Goal: Task Accomplishment & Management: Use online tool/utility

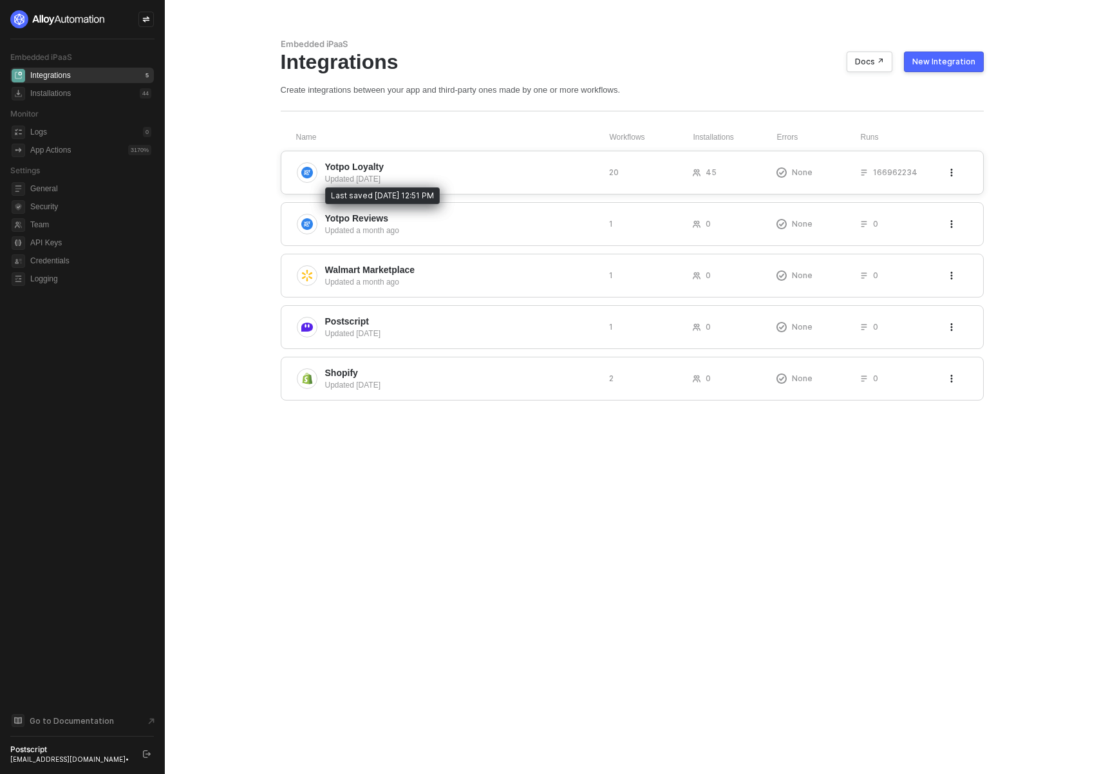
click at [386, 175] on div "Updated 13 days ago" at bounding box center [462, 179] width 274 height 12
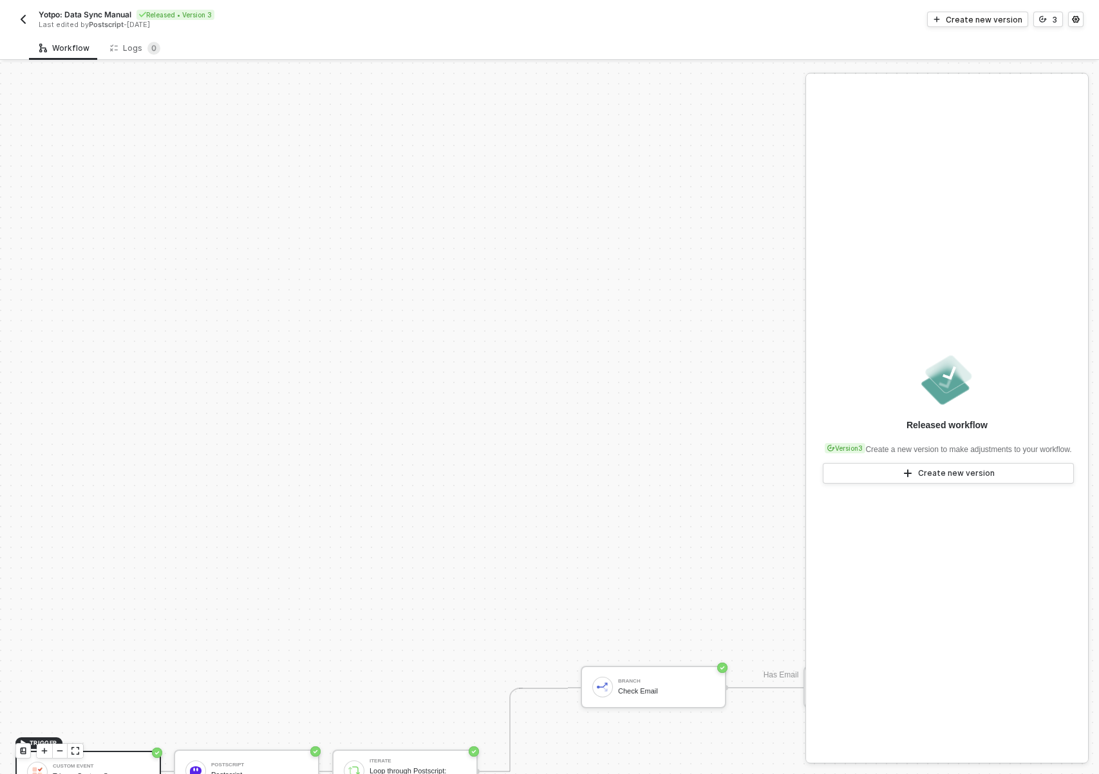
scroll to position [567, 0]
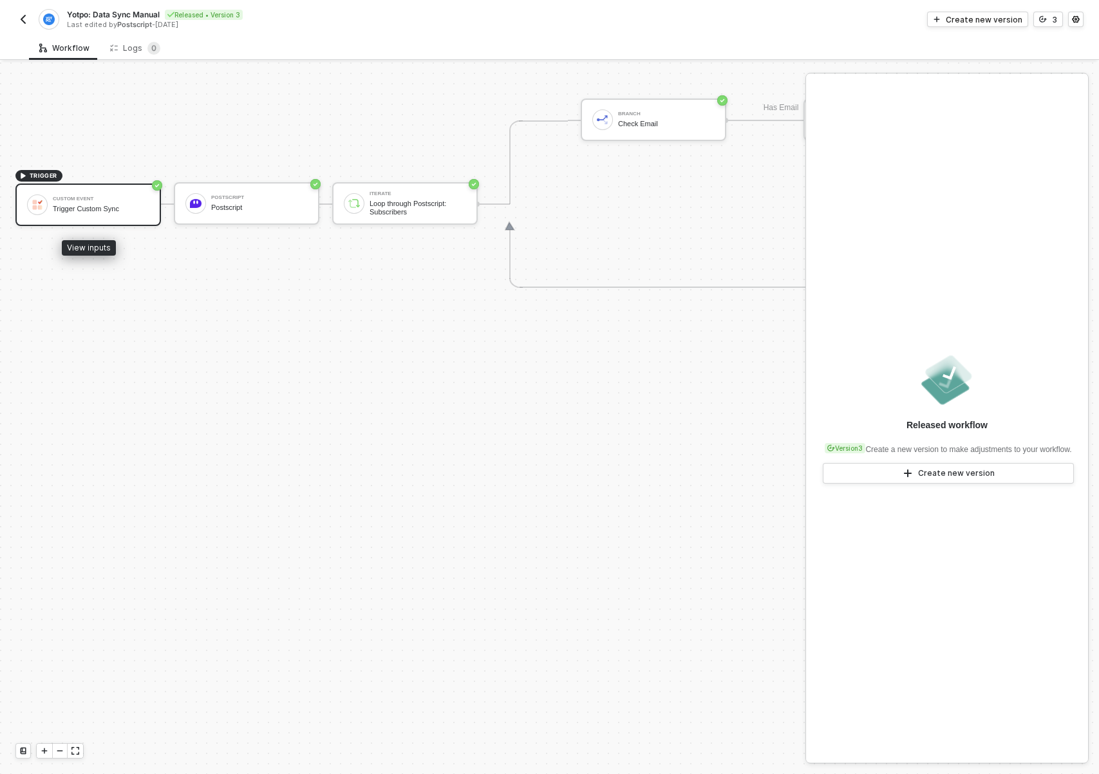
click at [88, 211] on div "Trigger Custom Sync" at bounding box center [101, 209] width 97 height 8
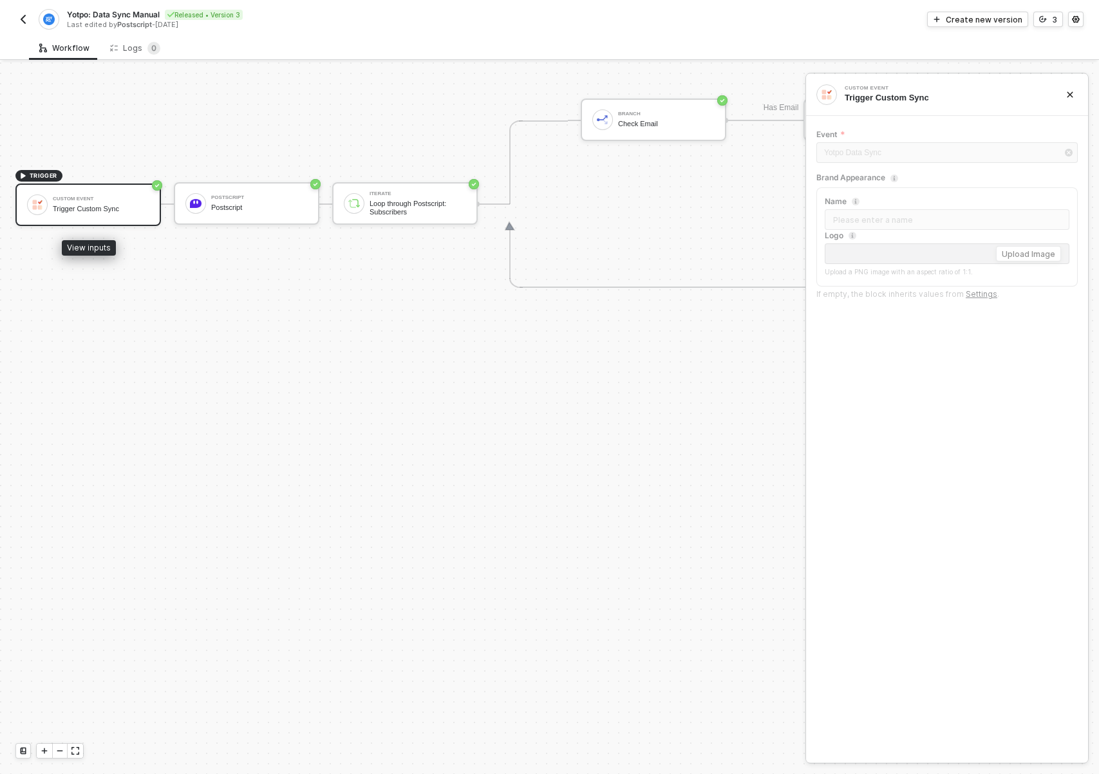
click at [79, 200] on div "Custom Event" at bounding box center [101, 198] width 97 height 5
click at [968, 20] on div "Create new version" at bounding box center [984, 19] width 77 height 11
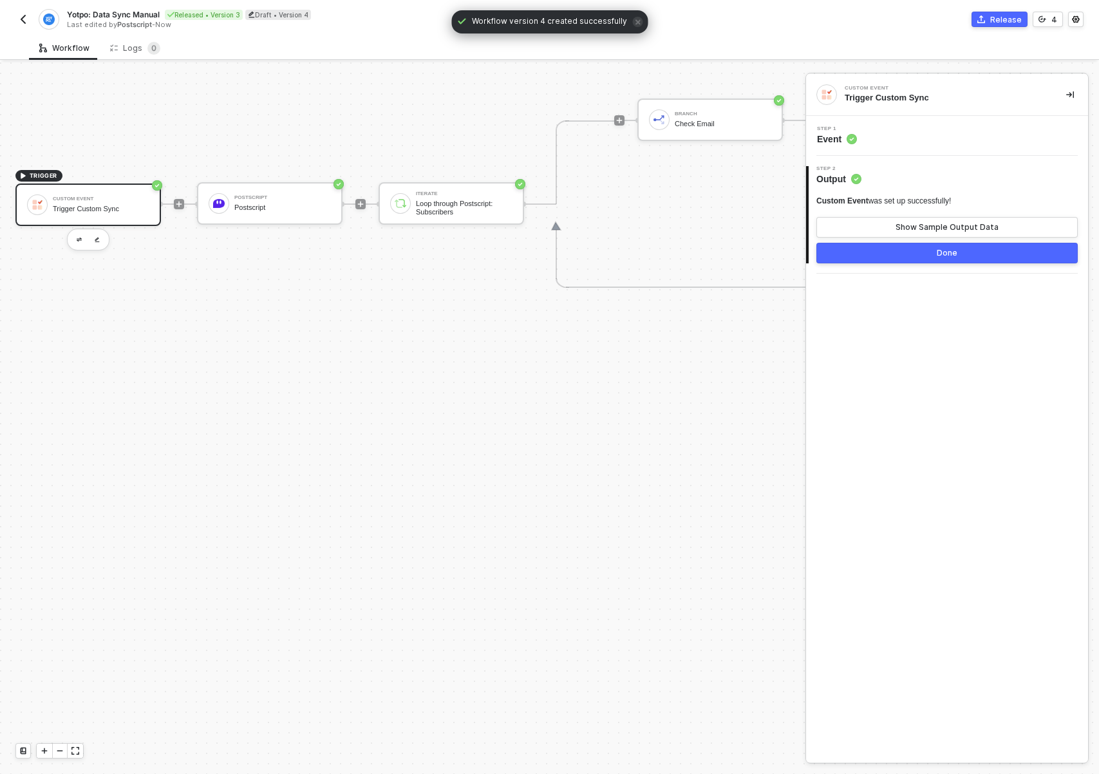
click at [873, 144] on div "Step 1 Event" at bounding box center [948, 135] width 279 height 19
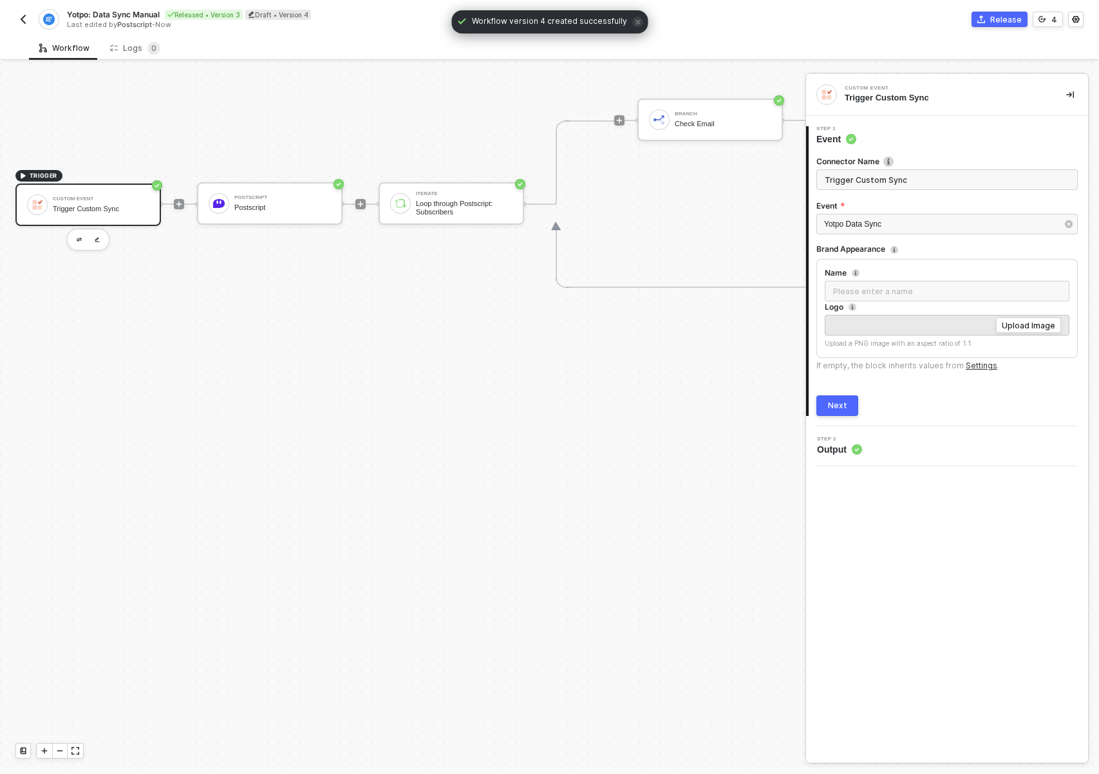
click at [897, 182] on input "Trigger Custom Sync" at bounding box center [946, 179] width 261 height 21
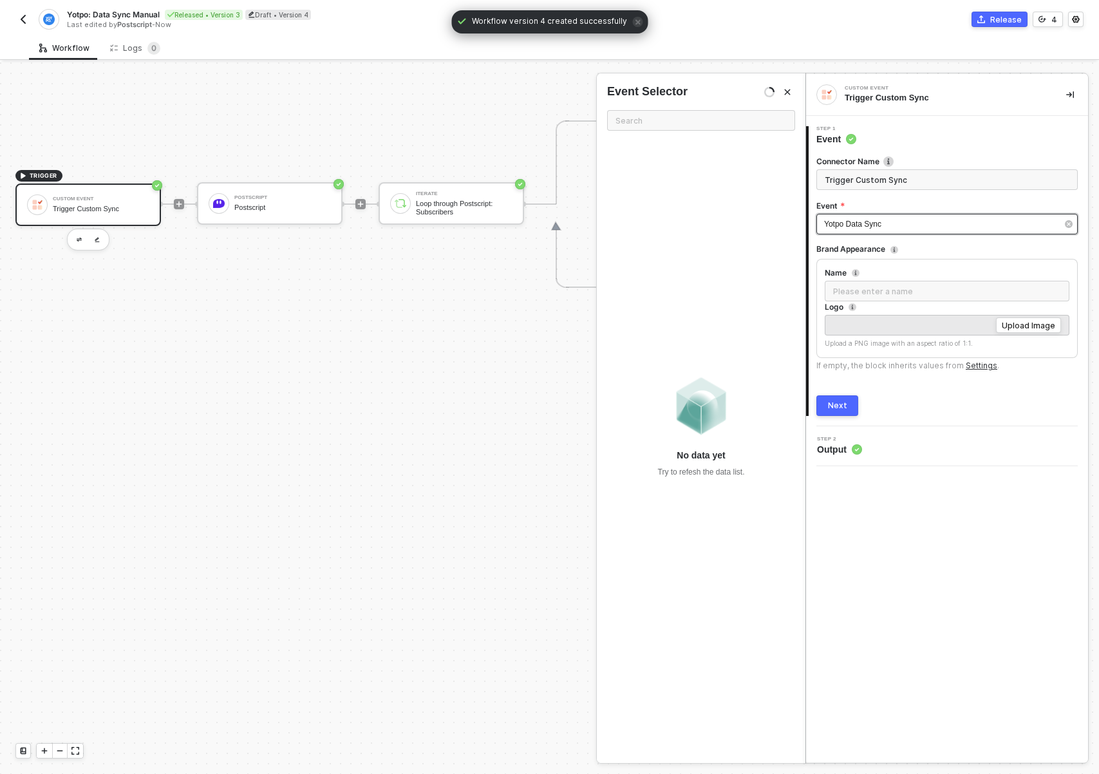
click at [881, 221] on span "Yotpo Data Sync" at bounding box center [852, 224] width 57 height 9
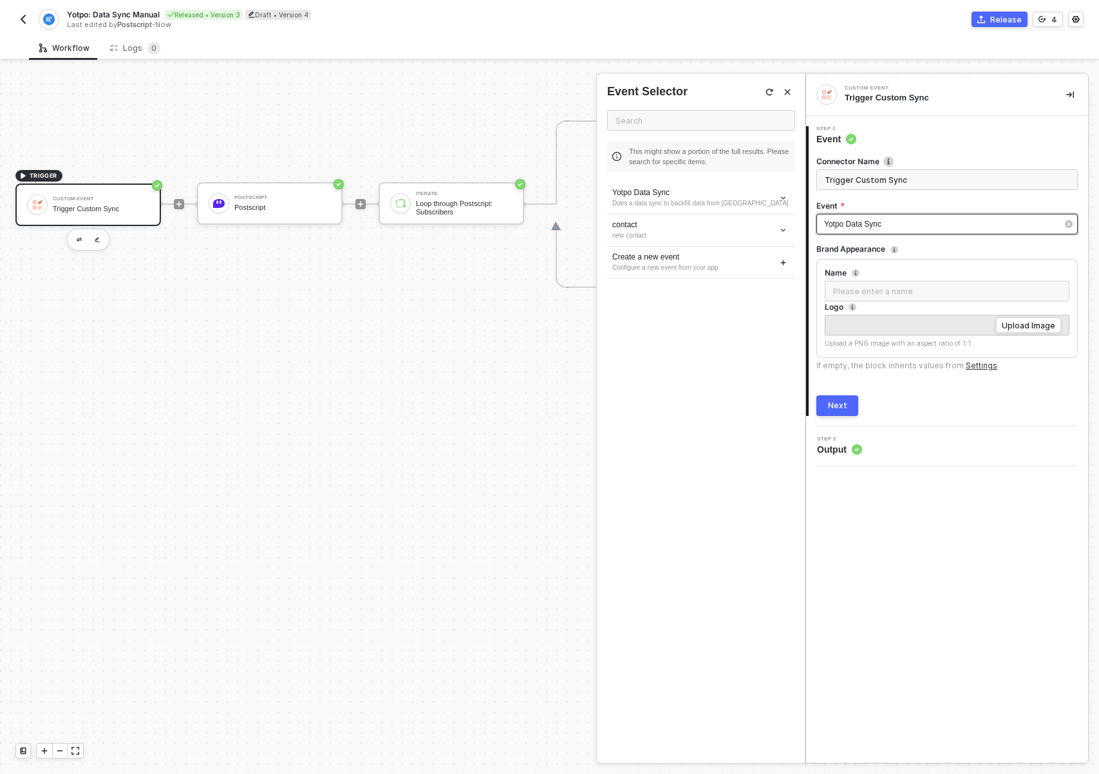
click at [883, 216] on div "Yotpo Data Sync" at bounding box center [946, 224] width 261 height 21
click at [880, 220] on span "Yotpo Data Sync" at bounding box center [852, 224] width 57 height 9
drag, startPoint x: 840, startPoint y: 220, endPoint x: 885, endPoint y: 227, distance: 44.9
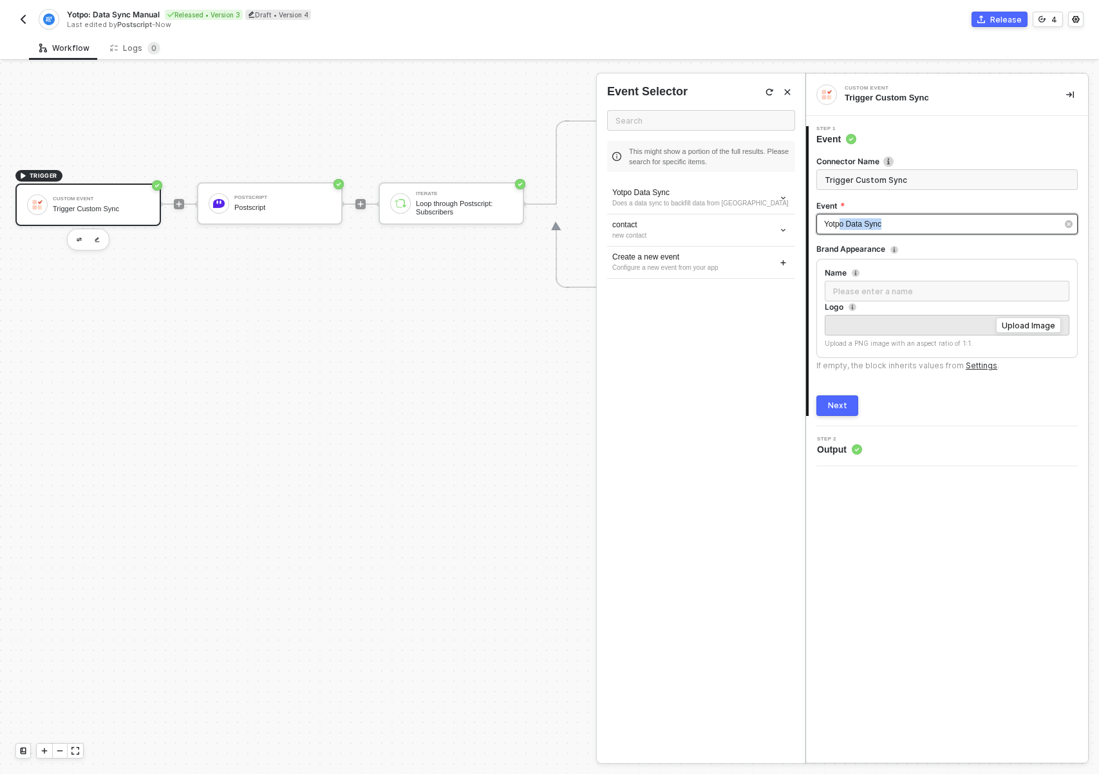
click at [841, 220] on span "Yotpo Data Sync" at bounding box center [852, 224] width 57 height 9
click at [891, 224] on div "Yotpo Data Sync" at bounding box center [940, 224] width 233 height 12
drag, startPoint x: 891, startPoint y: 222, endPoint x: 807, endPoint y: 220, distance: 84.4
click at [807, 220] on div "Step 1 Event Connector Name Trigger Custom Sync Event Yotpo Data Sync Brand App…" at bounding box center [947, 271] width 282 height 290
